Goal: Navigation & Orientation: Find specific page/section

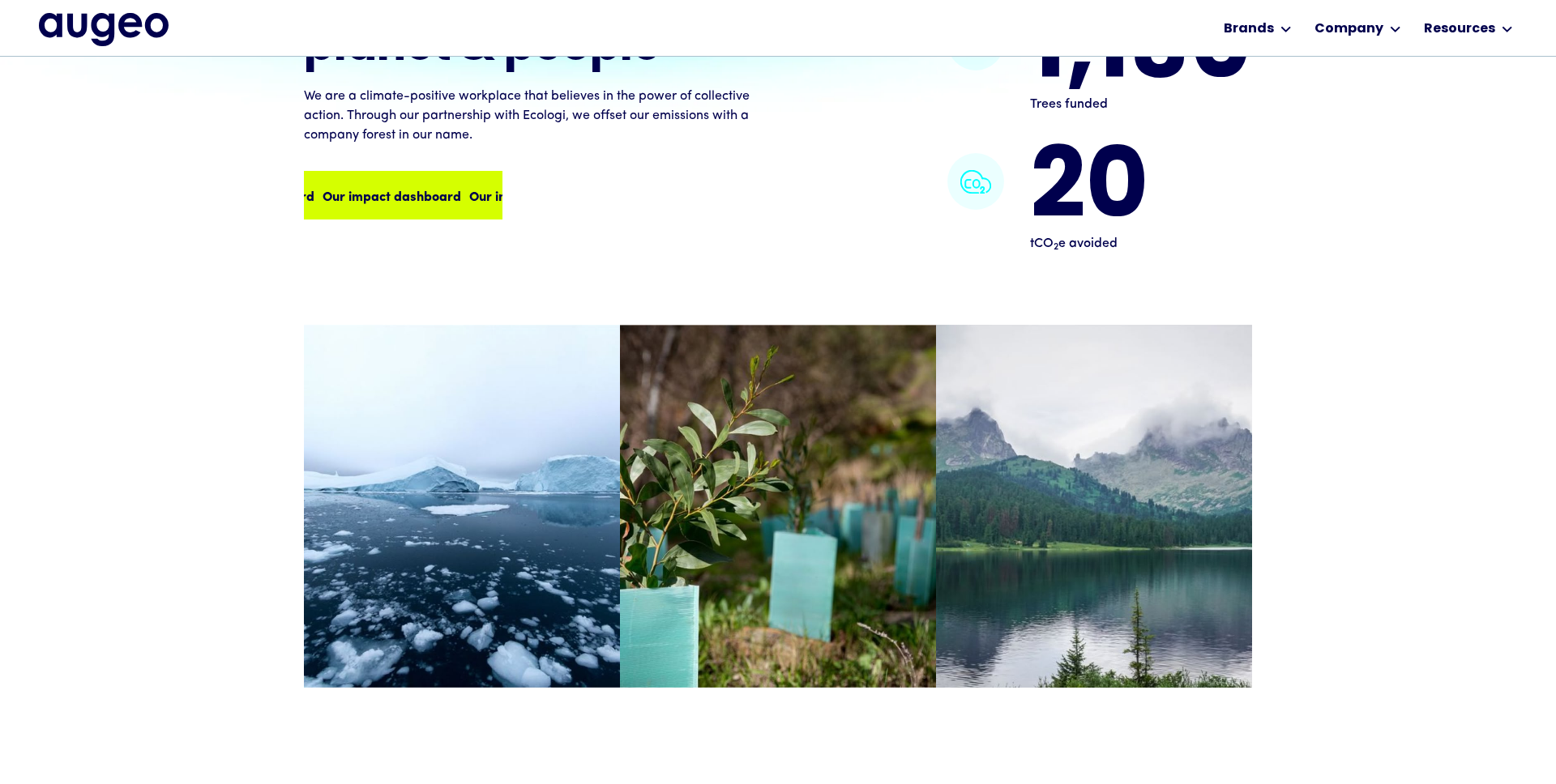
scroll to position [1584, 0]
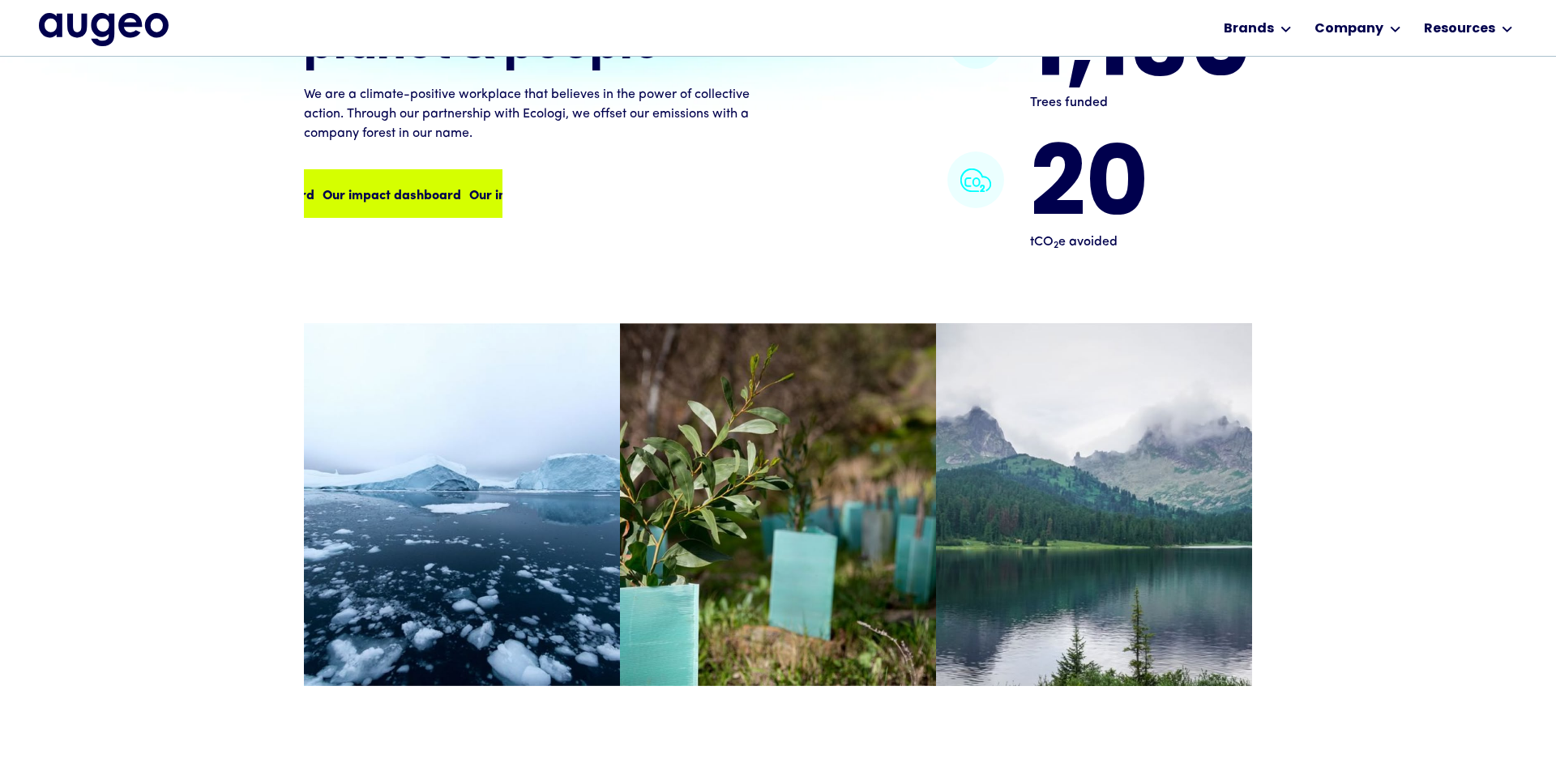
click at [412, 203] on div "Our impact dashboard Our impact dashboard Our impact dashboard Our impact dashb…" at bounding box center [419, 194] width 587 height 20
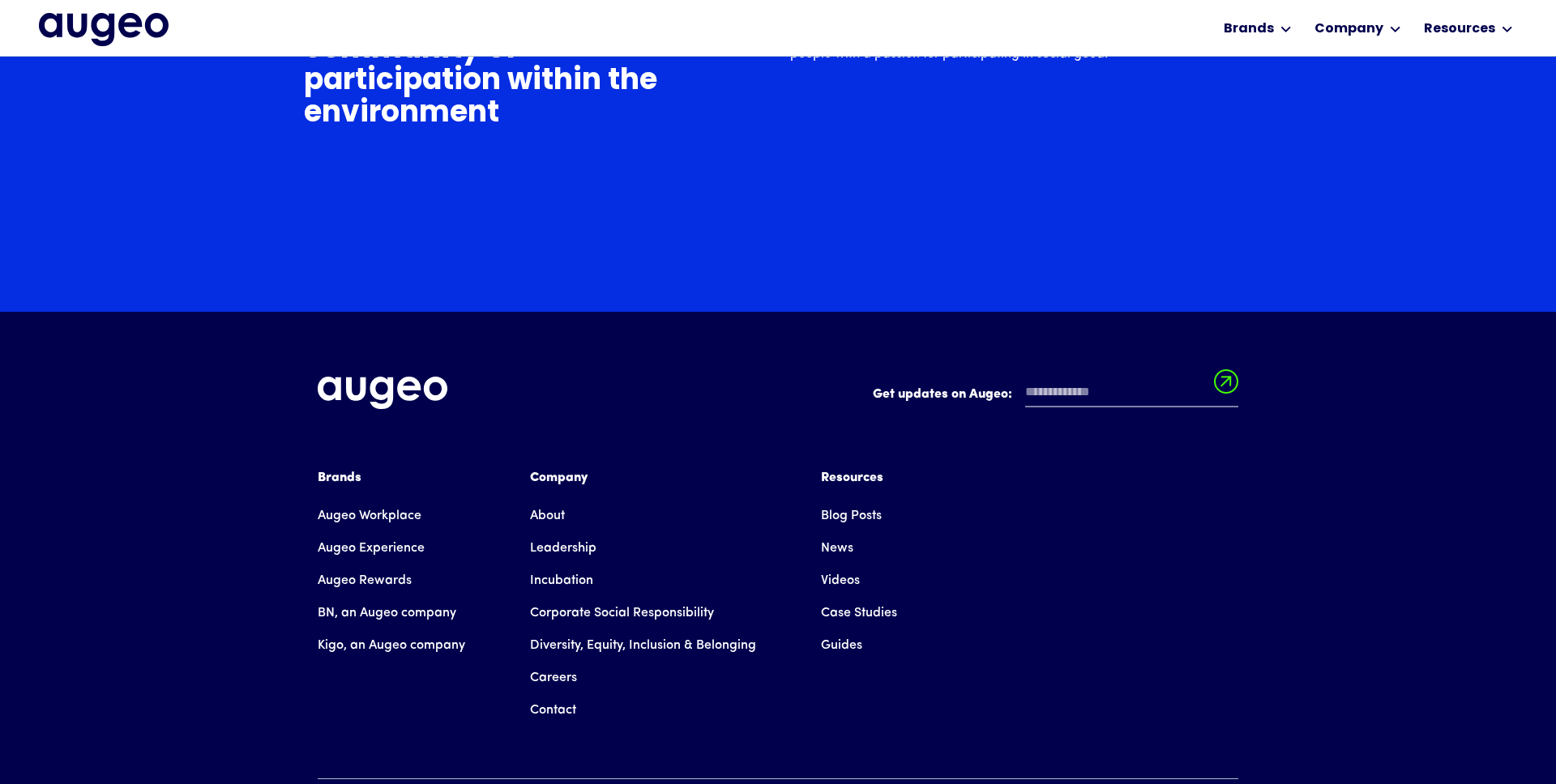
scroll to position [5650, 0]
click at [559, 661] on link "Careers" at bounding box center [553, 677] width 47 height 33
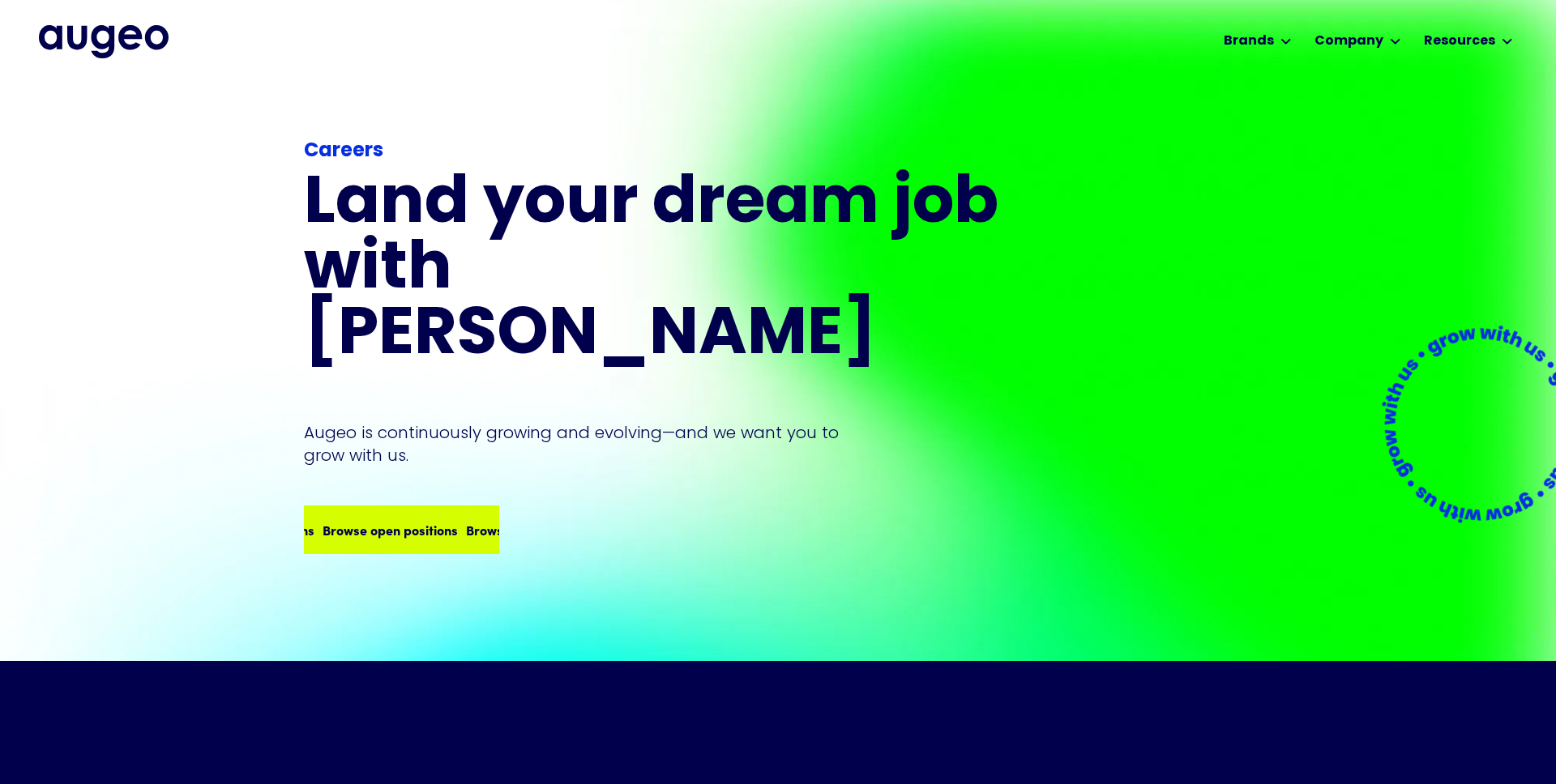
click at [467, 520] on div "Browse open positions" at bounding box center [534, 530] width 136 height 20
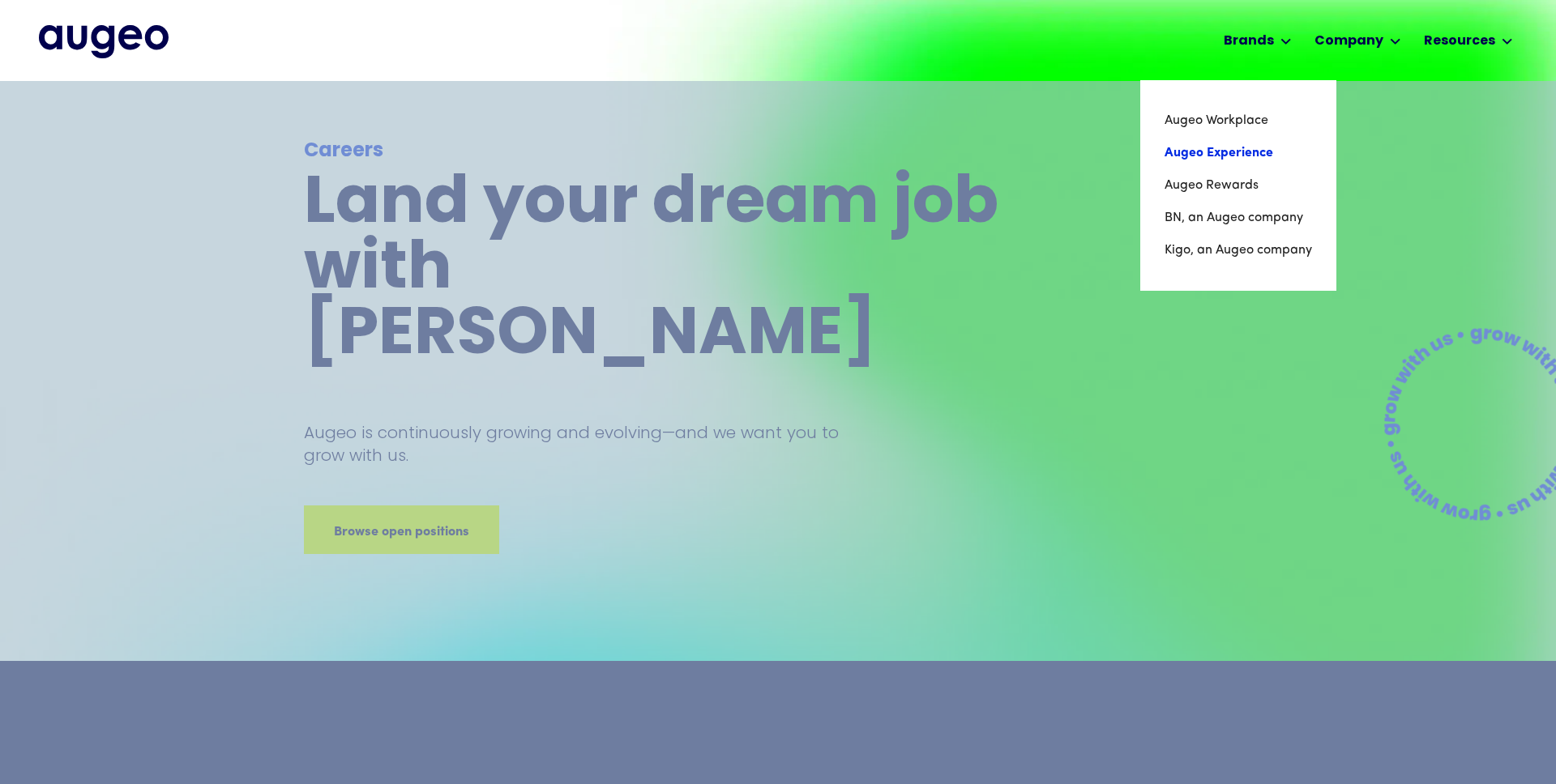
click at [1248, 158] on link "Augeo Experience" at bounding box center [1238, 152] width 148 height 33
click at [1253, 255] on link "Kigo, an Augeo company" at bounding box center [1237, 250] width 150 height 33
